Goal: Navigation & Orientation: Find specific page/section

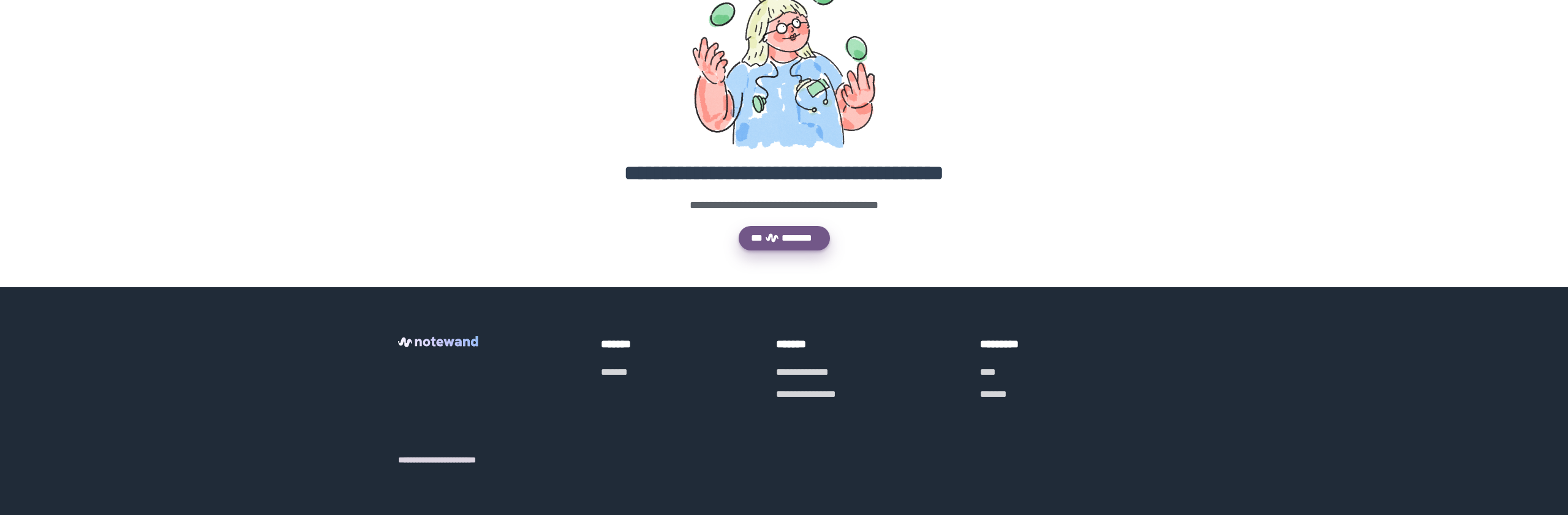
click at [799, 396] on link "**********" at bounding box center [806, 394] width 60 height 9
click at [992, 392] on link "*******" at bounding box center [994, 394] width 27 height 9
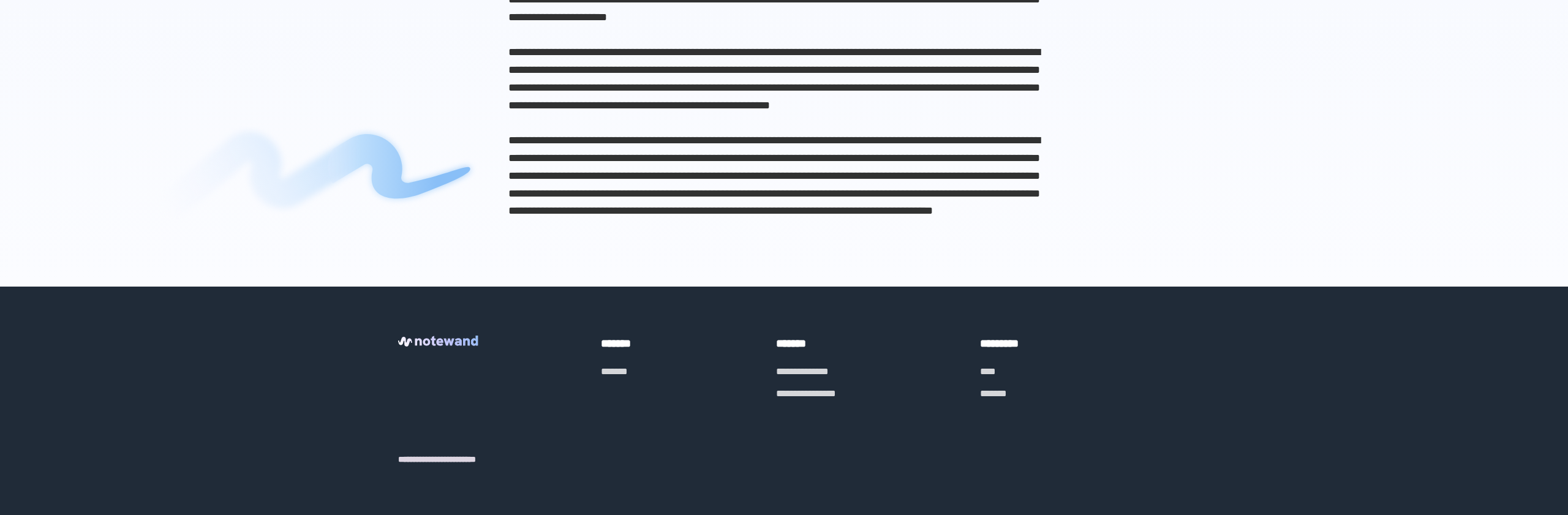
scroll to position [1392, 0]
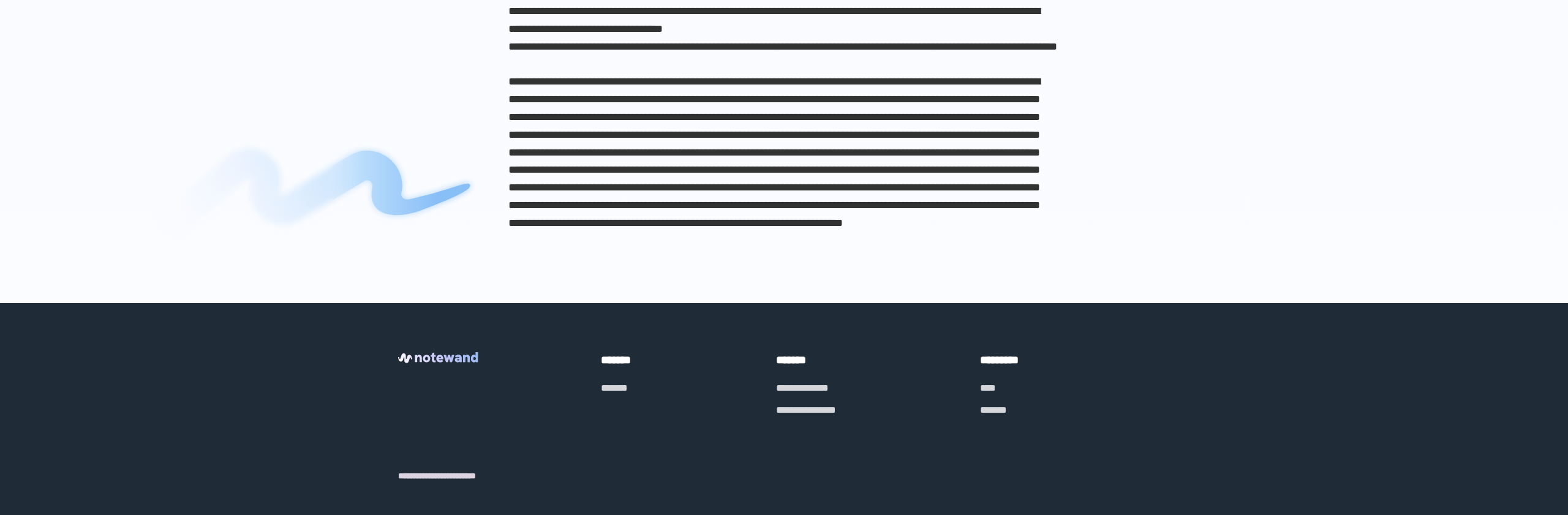
scroll to position [5393, 0]
